Goal: Entertainment & Leisure: Consume media (video, audio)

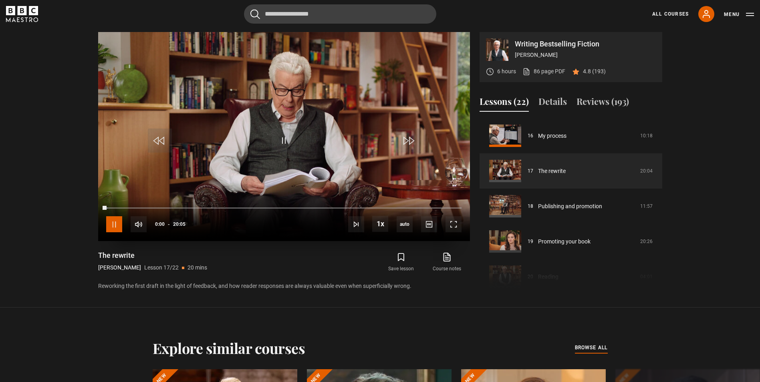
click at [110, 226] on span "Video Player" at bounding box center [114, 224] width 16 height 16
click at [281, 143] on span "Video Player" at bounding box center [284, 141] width 24 height 24
click at [161, 224] on div "19%" at bounding box center [161, 225] width 0 height 6
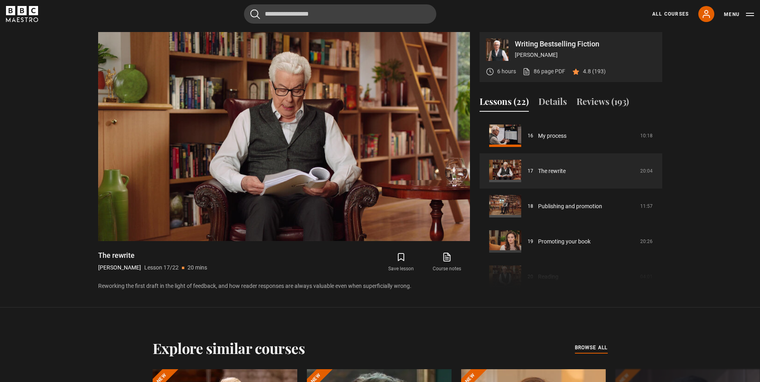
click at [731, 125] on section "Writing Bestselling Fiction [PERSON_NAME] 6 hours 86 page PDF (opens in new tab…" at bounding box center [380, 154] width 760 height 308
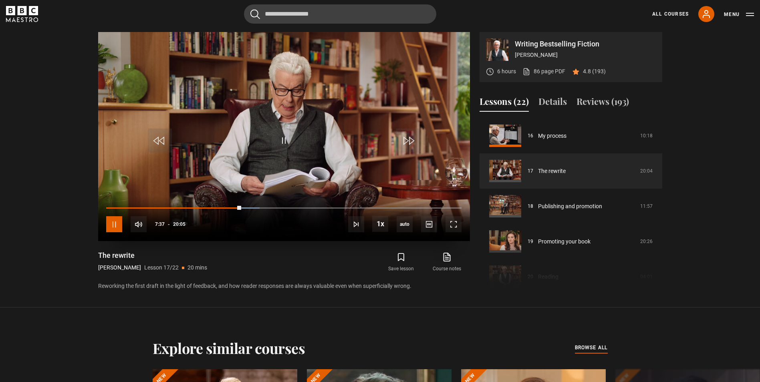
click at [111, 222] on span "Video Player" at bounding box center [114, 224] width 16 height 16
